Goal: Navigation & Orientation: Find specific page/section

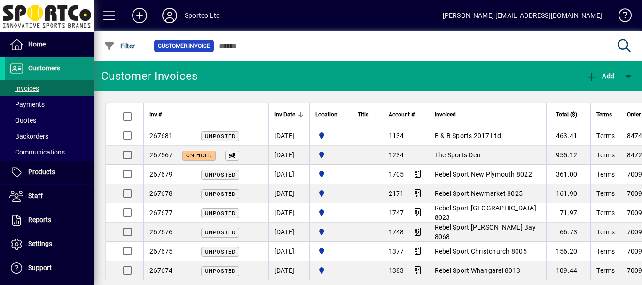
click at [39, 70] on span "Customers" at bounding box center [44, 68] width 32 height 8
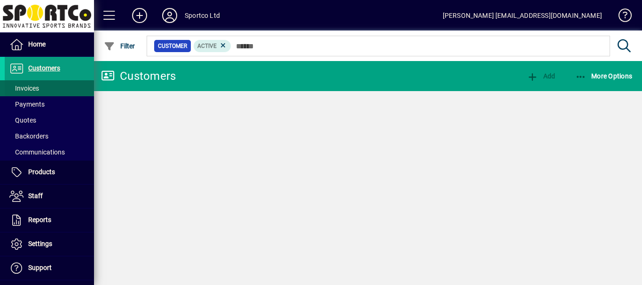
click at [23, 88] on span "Invoices" at bounding box center [24, 89] width 30 height 8
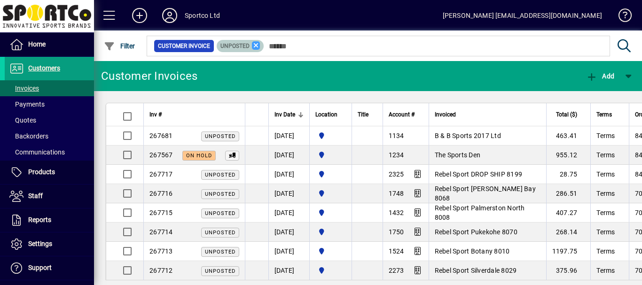
click at [256, 45] on icon at bounding box center [256, 45] width 8 height 8
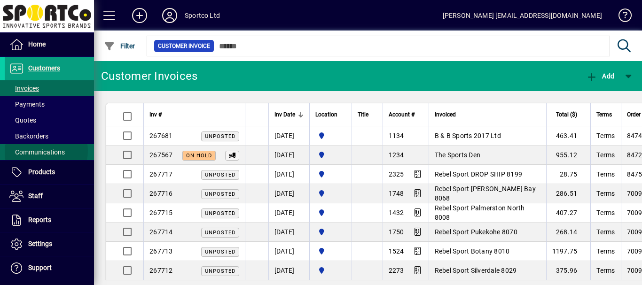
click at [41, 150] on span "Communications" at bounding box center [36, 152] width 55 height 8
